Goal: Task Accomplishment & Management: Use online tool/utility

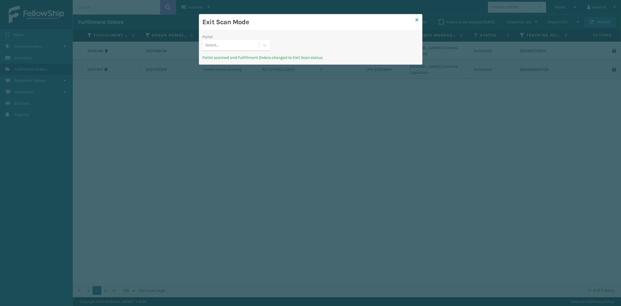
click at [416, 19] on icon at bounding box center [417, 20] width 3 height 4
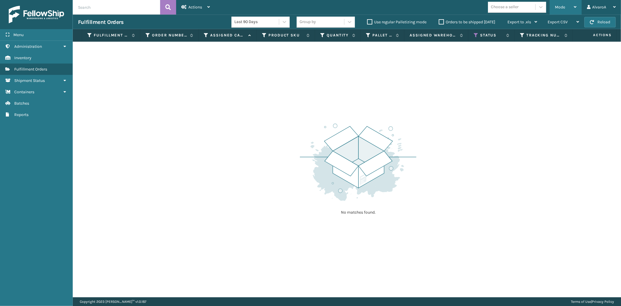
click at [561, 5] on div "Mode" at bounding box center [566, 7] width 22 height 15
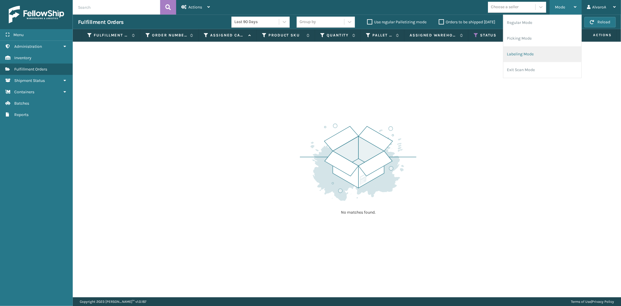
click at [514, 54] on li "Labeling Mode" at bounding box center [542, 54] width 78 height 16
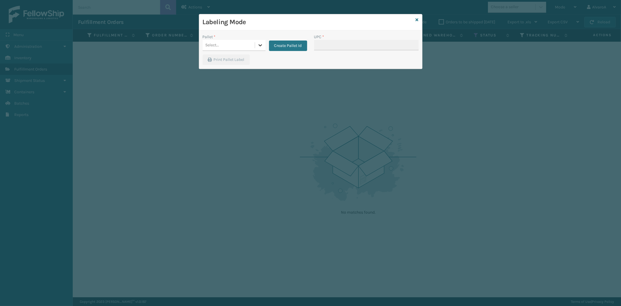
click at [260, 45] on icon at bounding box center [259, 45] width 3 height 2
click at [272, 42] on button "Create Pallet Id" at bounding box center [288, 45] width 38 height 10
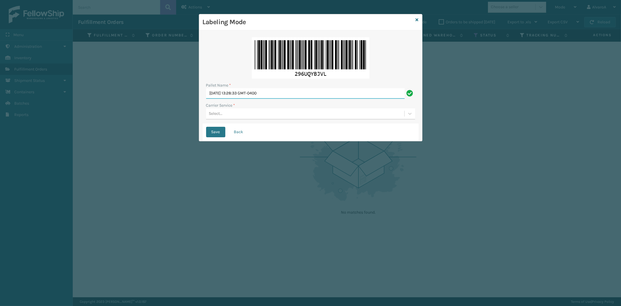
drag, startPoint x: 299, startPoint y: 90, endPoint x: 203, endPoint y: 133, distance: 105.1
click at [203, 133] on form "Pallet Name * [DATE] 13:28:33 GMT-0400 Carrier Service * Select... Save Back" at bounding box center [311, 87] width 216 height 107
type input "LPN 503292#1"
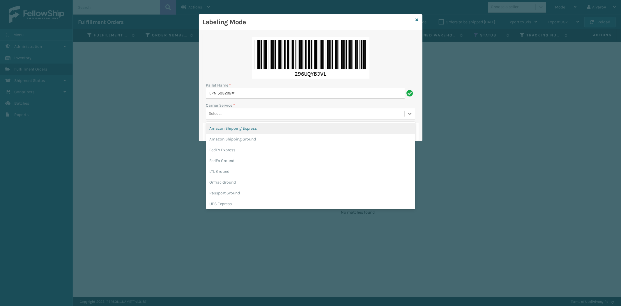
click at [229, 117] on div "Select..." at bounding box center [305, 114] width 198 height 10
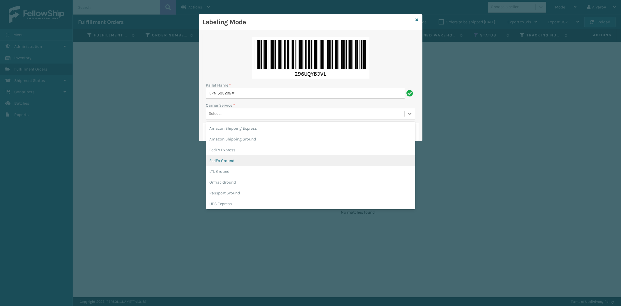
click at [233, 157] on div "FedEx Ground" at bounding box center [310, 160] width 209 height 11
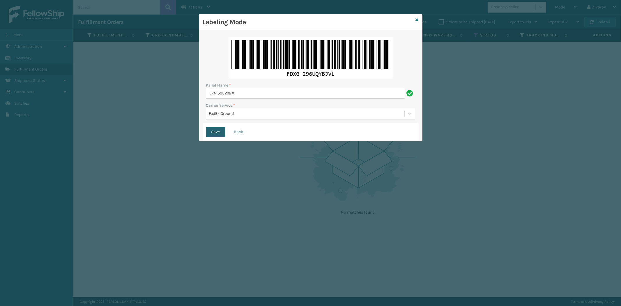
click at [211, 133] on button "Save" at bounding box center [215, 132] width 19 height 10
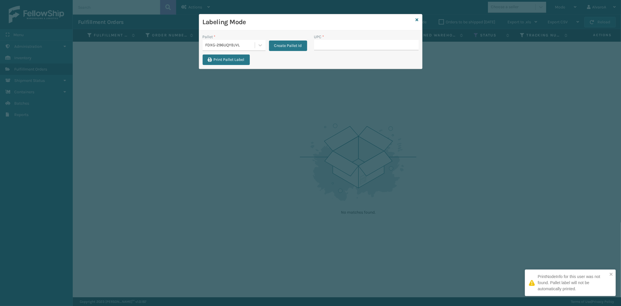
click at [326, 45] on input "UPC *" at bounding box center [366, 45] width 104 height 10
type input "SC-CRYS3LU2012"
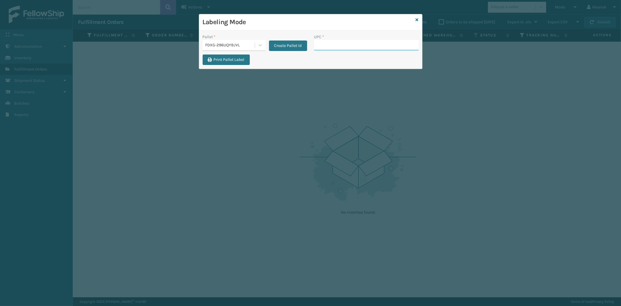
paste input "CCHRFKS2BGEVA"
type input "CCHRFKS2BGEVA"
paste input "LKLGF2SP1GU3073"
type input "LKLGF2SP1GU3073"
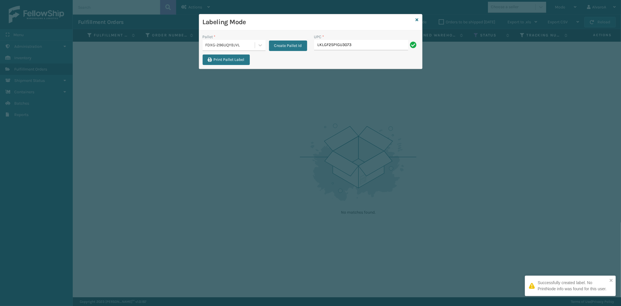
type input "LKLGF2SP1GU3073"
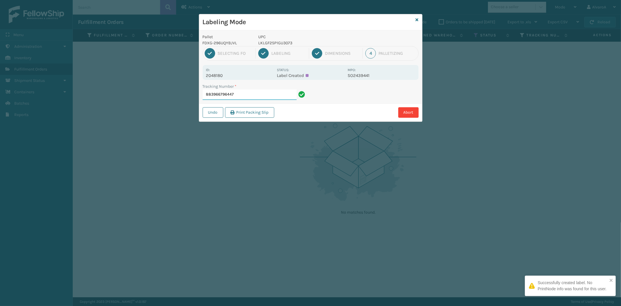
paste input "132A009BRN"
type input "883966796447"
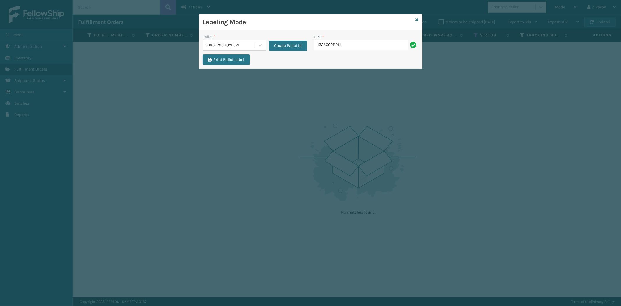
type input "132A009BRN"
click at [330, 48] on input "UPC *" at bounding box center [366, 45] width 104 height 10
type input "LKLGF2SP1GU3051"
click at [325, 49] on input "UPC *" at bounding box center [366, 45] width 104 height 10
type input "LKLGF2SP3OLV-C"
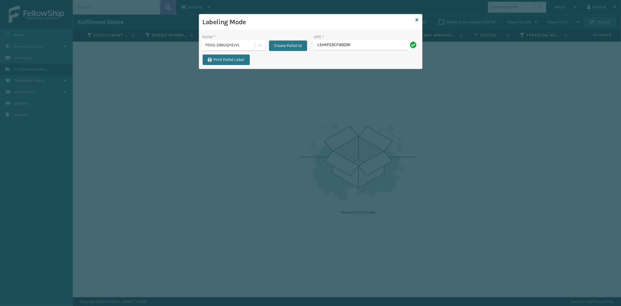
type input "LSHRFS3CP3003R"
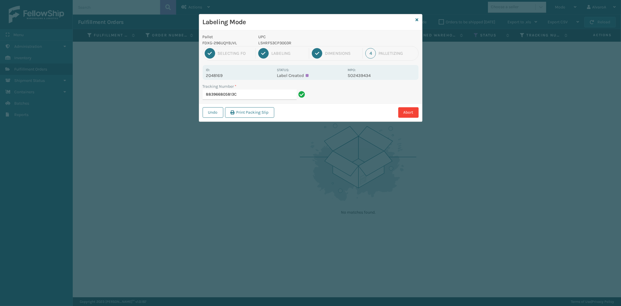
type input "883966805813"
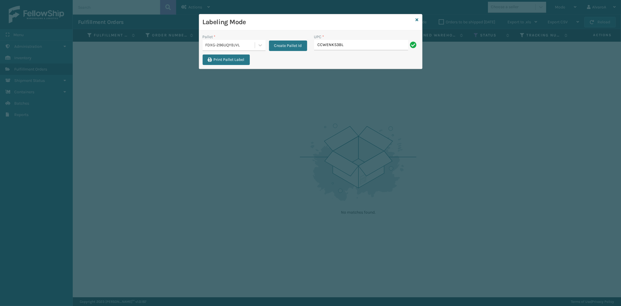
type input "CCWENKS3BLURA"
type input "113A007CHR"
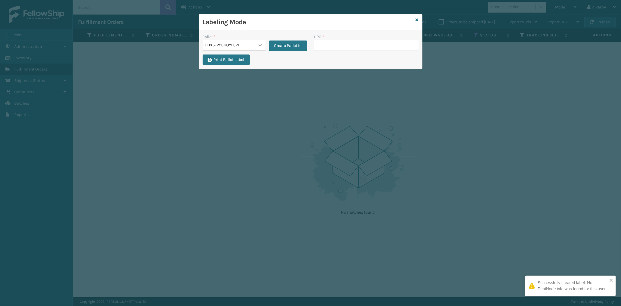
click at [258, 45] on icon at bounding box center [259, 45] width 3 height 2
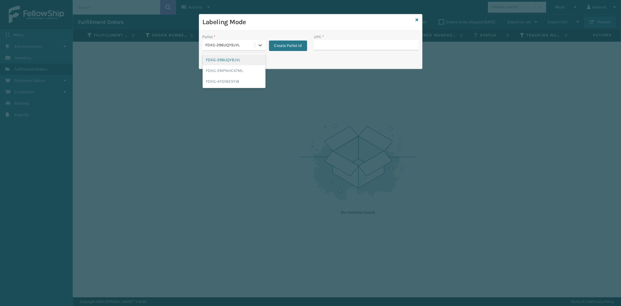
click at [242, 58] on div "FDXG-296UQYBJVL" at bounding box center [234, 59] width 63 height 11
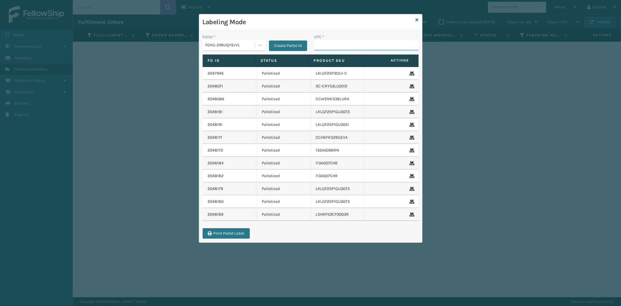
click at [328, 43] on input "UPC *" at bounding box center [366, 45] width 104 height 10
type input "113A007CHR"
type input "CCHRFKS3BGEVA"
click at [417, 17] on link at bounding box center [417, 20] width 3 height 6
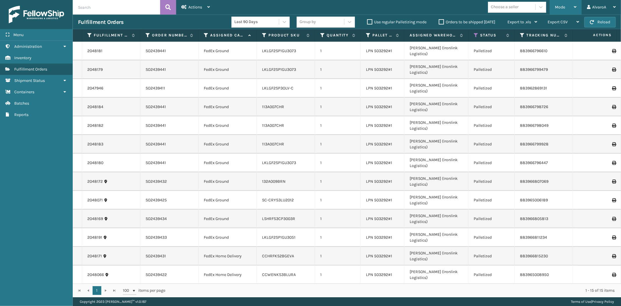
click at [575, 6] on icon at bounding box center [575, 7] width 3 height 4
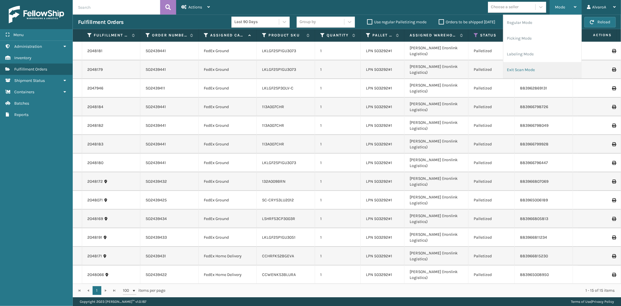
click at [523, 65] on li "Exit Scan Mode" at bounding box center [542, 70] width 78 height 16
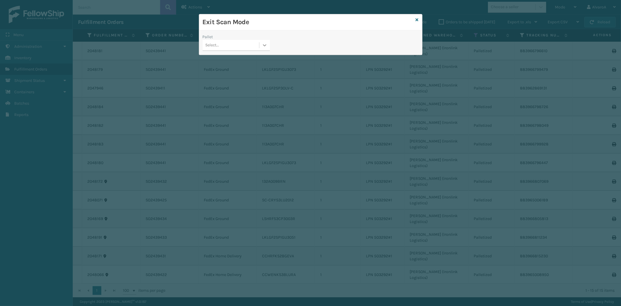
click at [264, 45] on icon at bounding box center [264, 45] width 3 height 2
click at [229, 56] on div "FDXG-296UQYBJVL" at bounding box center [236, 59] width 67 height 11
